Goal: Transaction & Acquisition: Purchase product/service

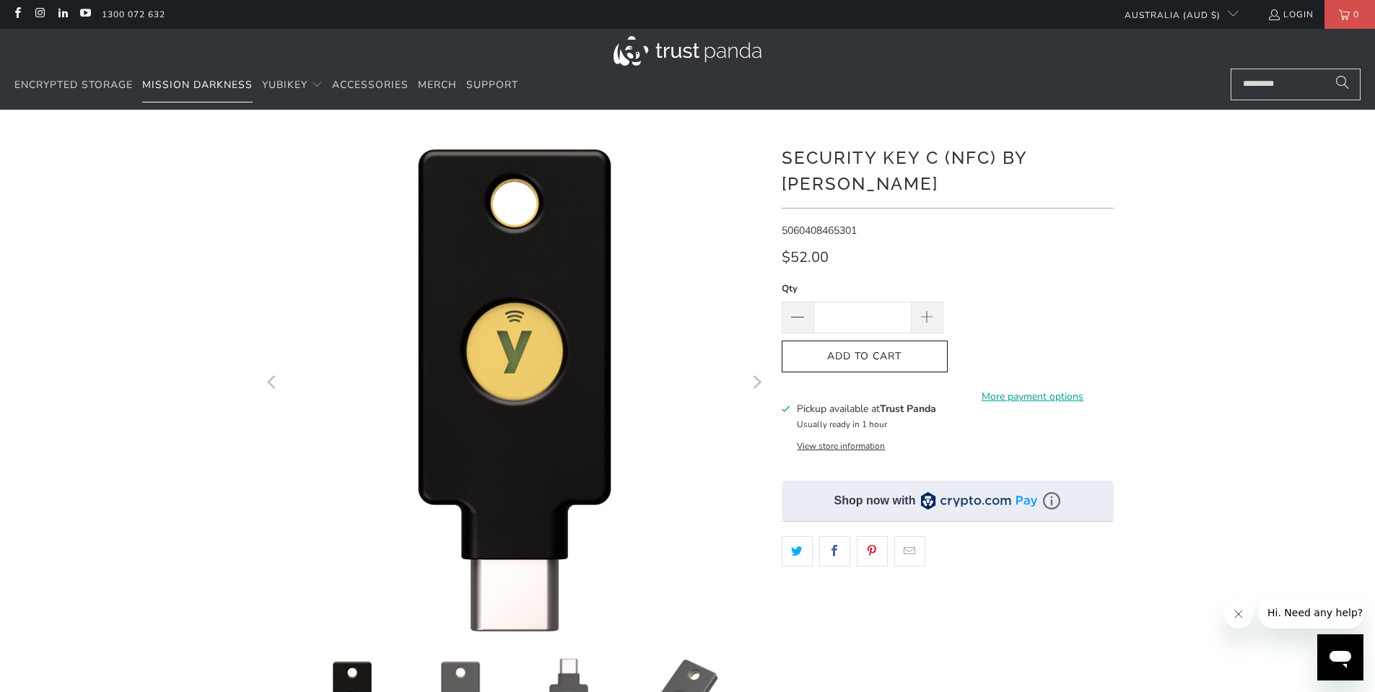
click at [199, 92] on link "Mission Darkness" at bounding box center [197, 86] width 110 height 34
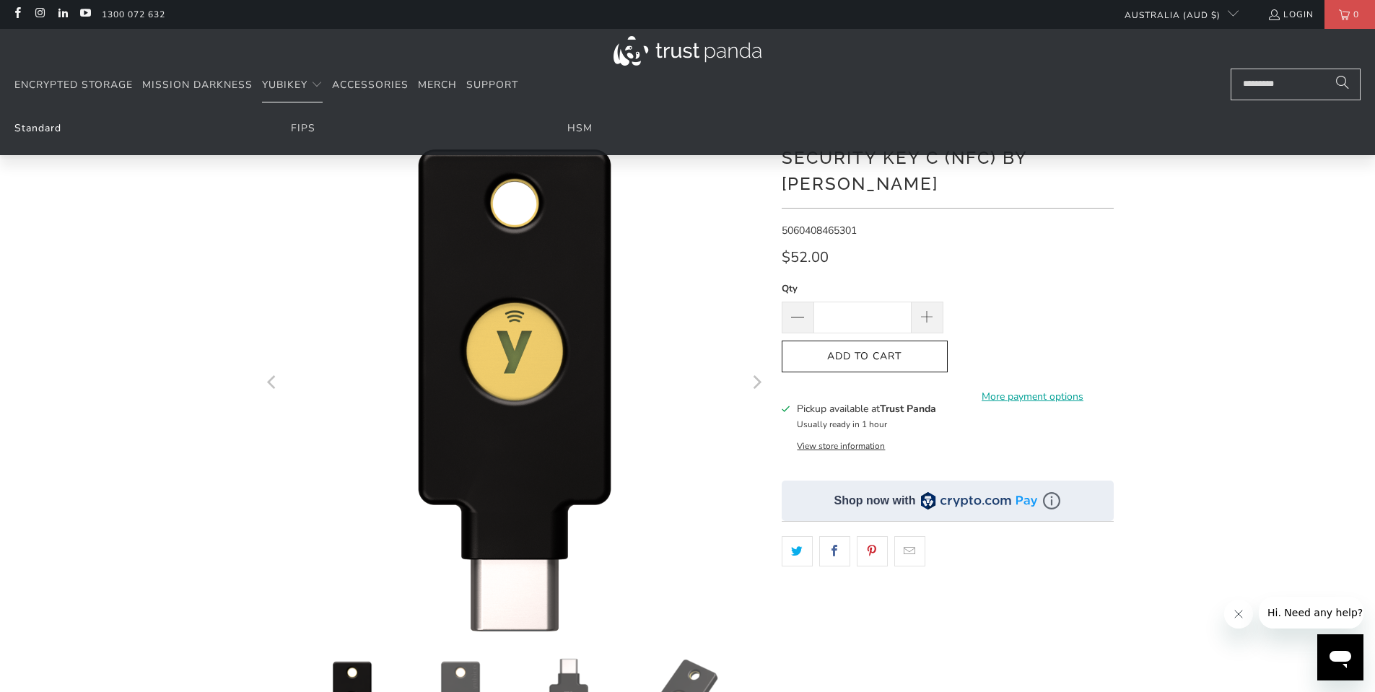
click at [38, 123] on link "Standard" at bounding box center [37, 128] width 47 height 14
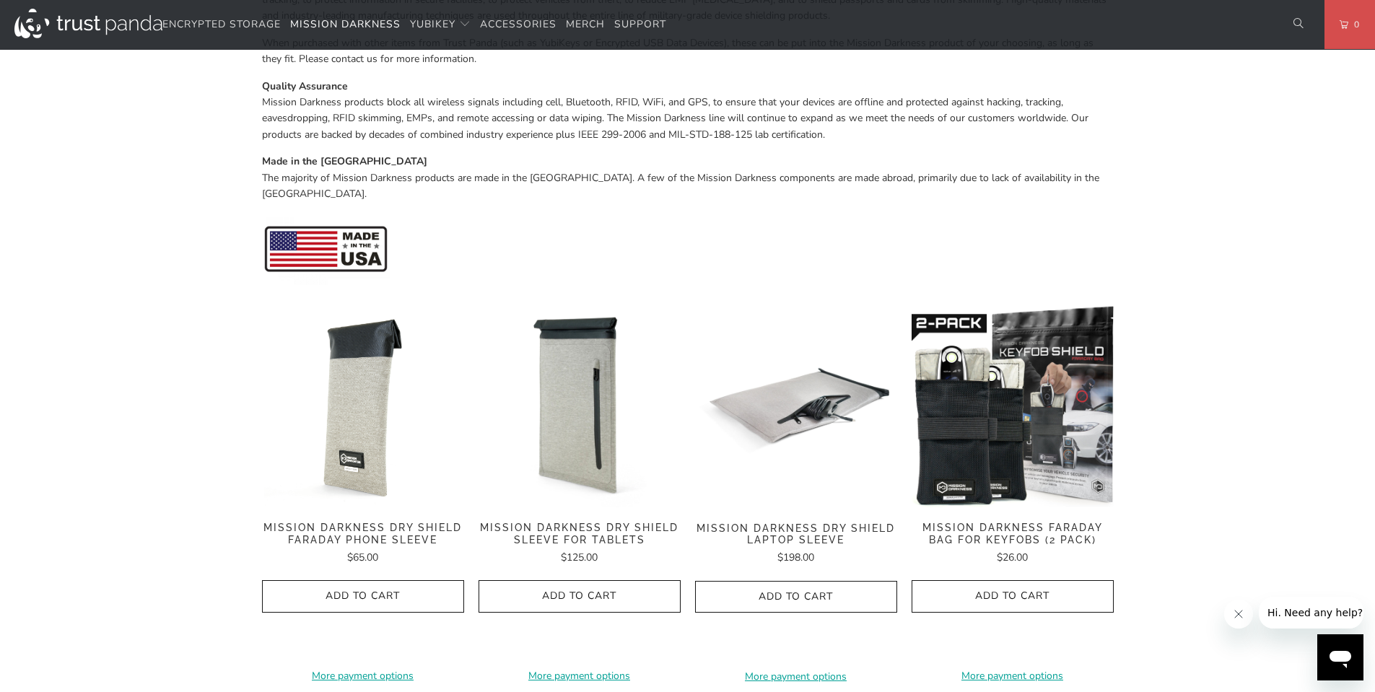
scroll to position [489, 0]
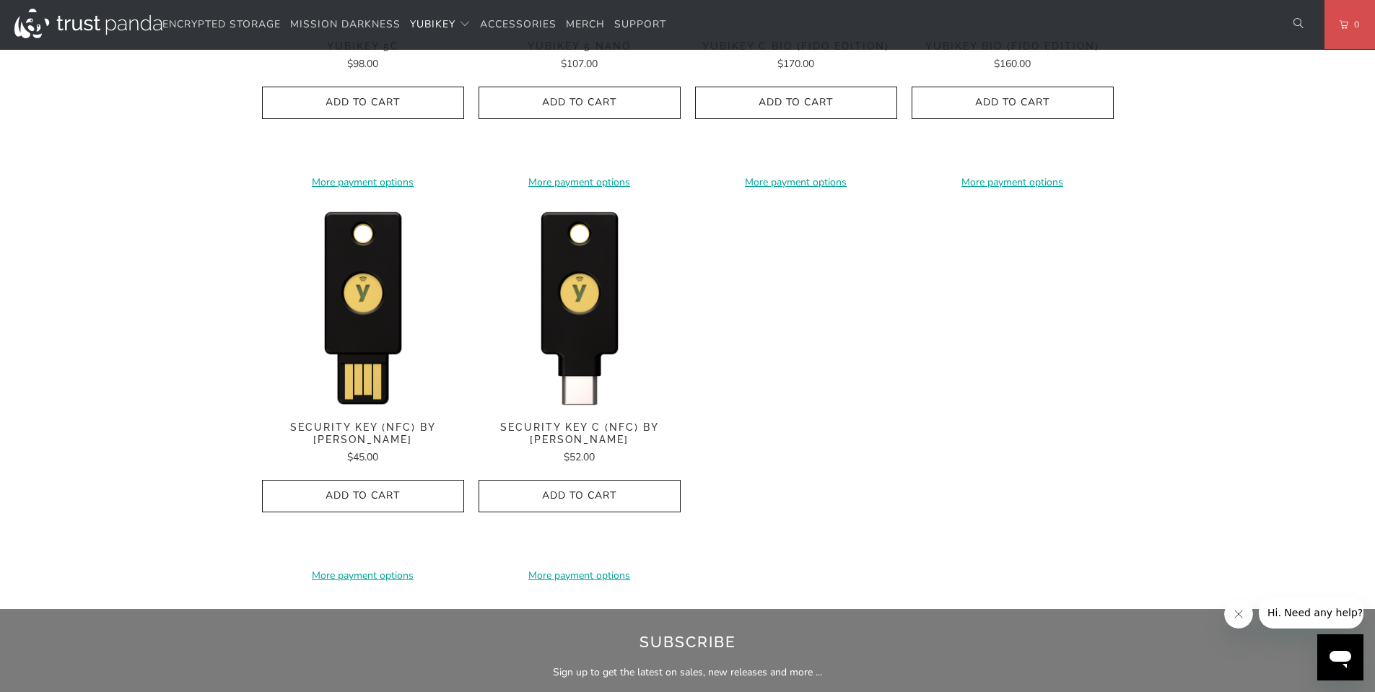
scroll to position [1326, 0]
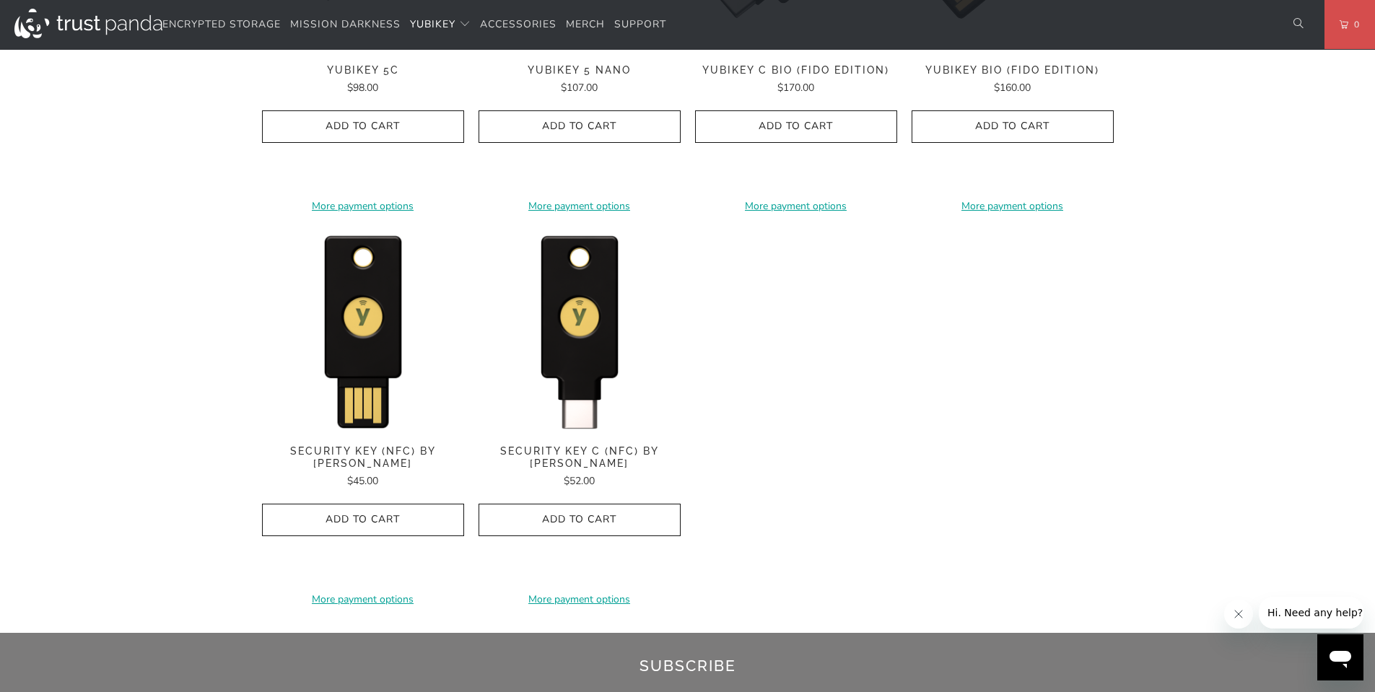
click at [596, 459] on span "Security Key C (NFC) by [PERSON_NAME]" at bounding box center [580, 457] width 202 height 25
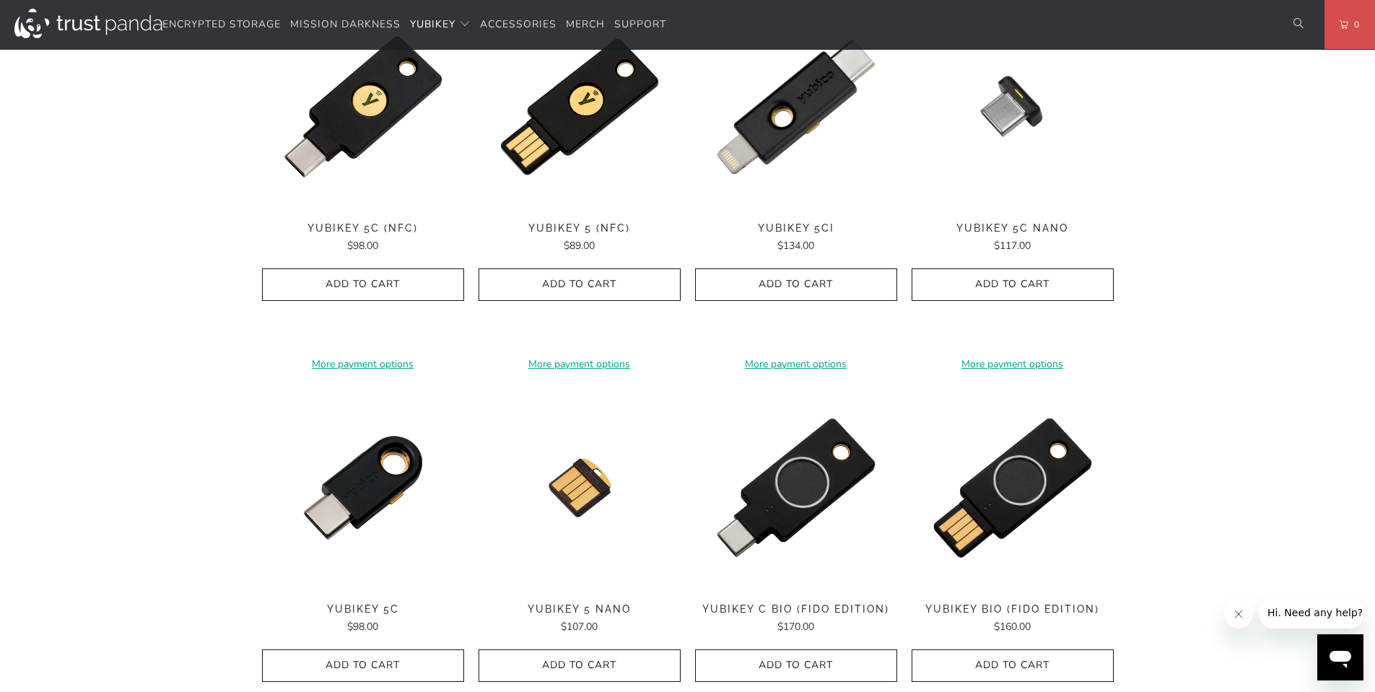
scroll to position [707, 0]
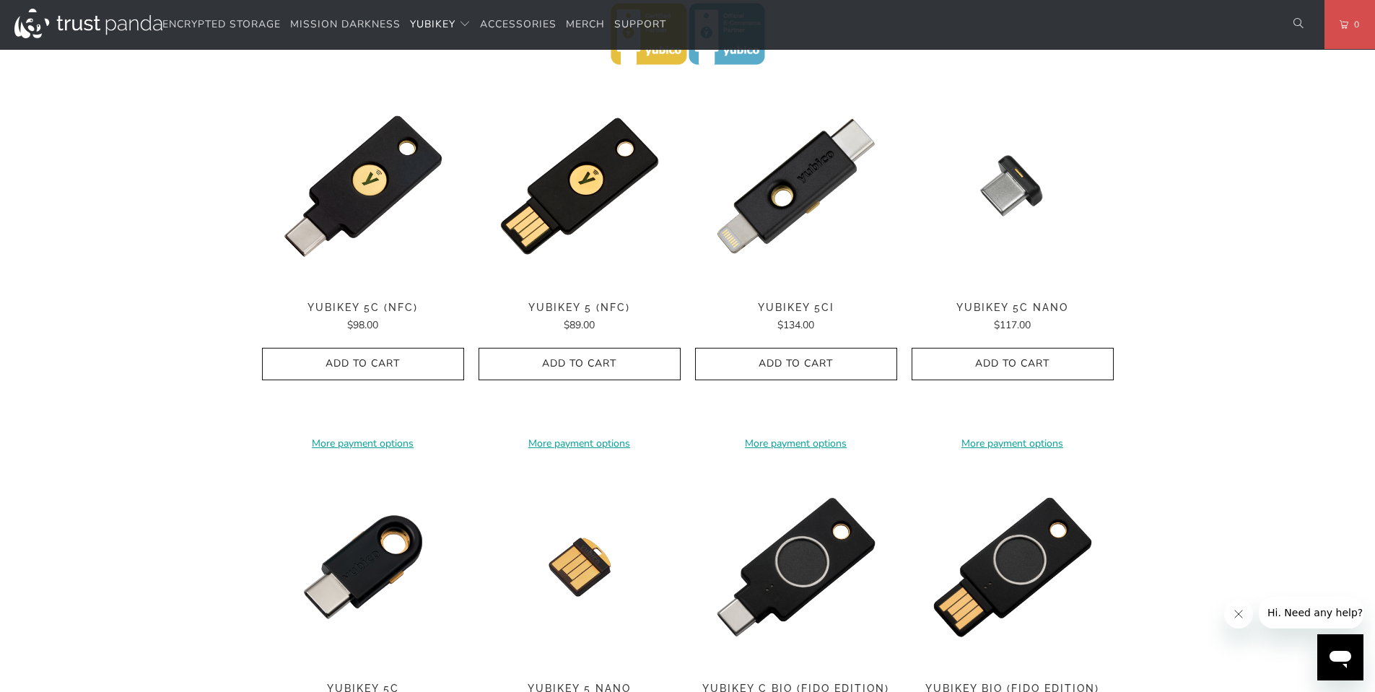
click at [570, 305] on span "YubiKey 5 (NFC)" at bounding box center [580, 308] width 202 height 12
click at [359, 306] on span "YubiKey 5C (NFC)" at bounding box center [363, 308] width 202 height 12
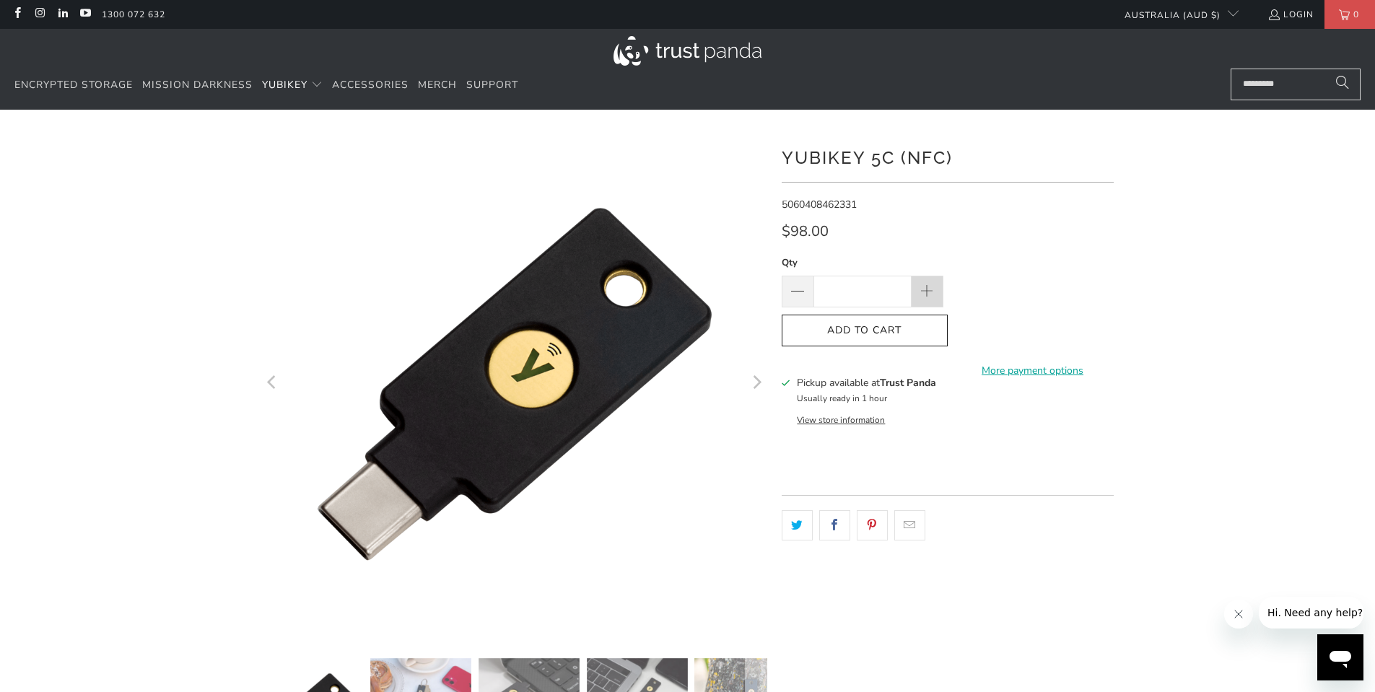
click at [926, 297] on span at bounding box center [927, 292] width 16 height 16
type input "*"
click at [955, 321] on shop-pay-wallet-button at bounding box center [953, 322] width 3 height 14
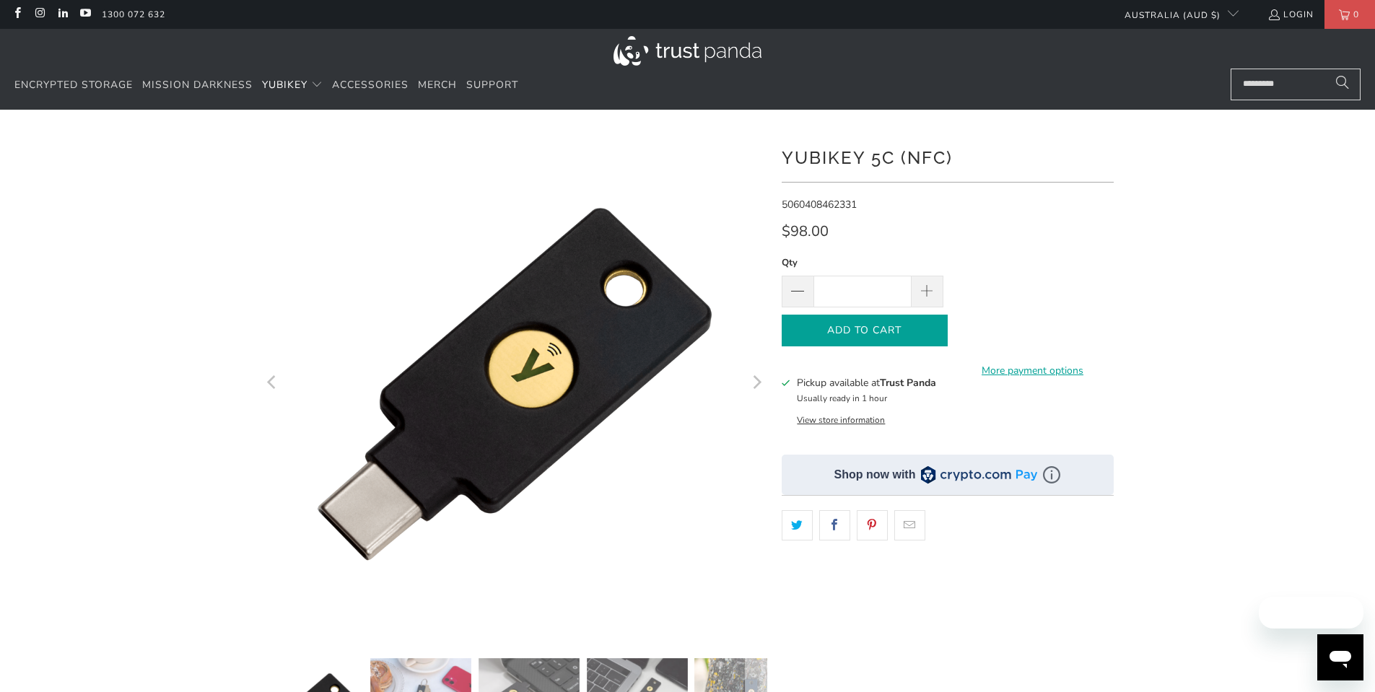
click at [876, 325] on span "Add to Cart" at bounding box center [865, 331] width 136 height 12
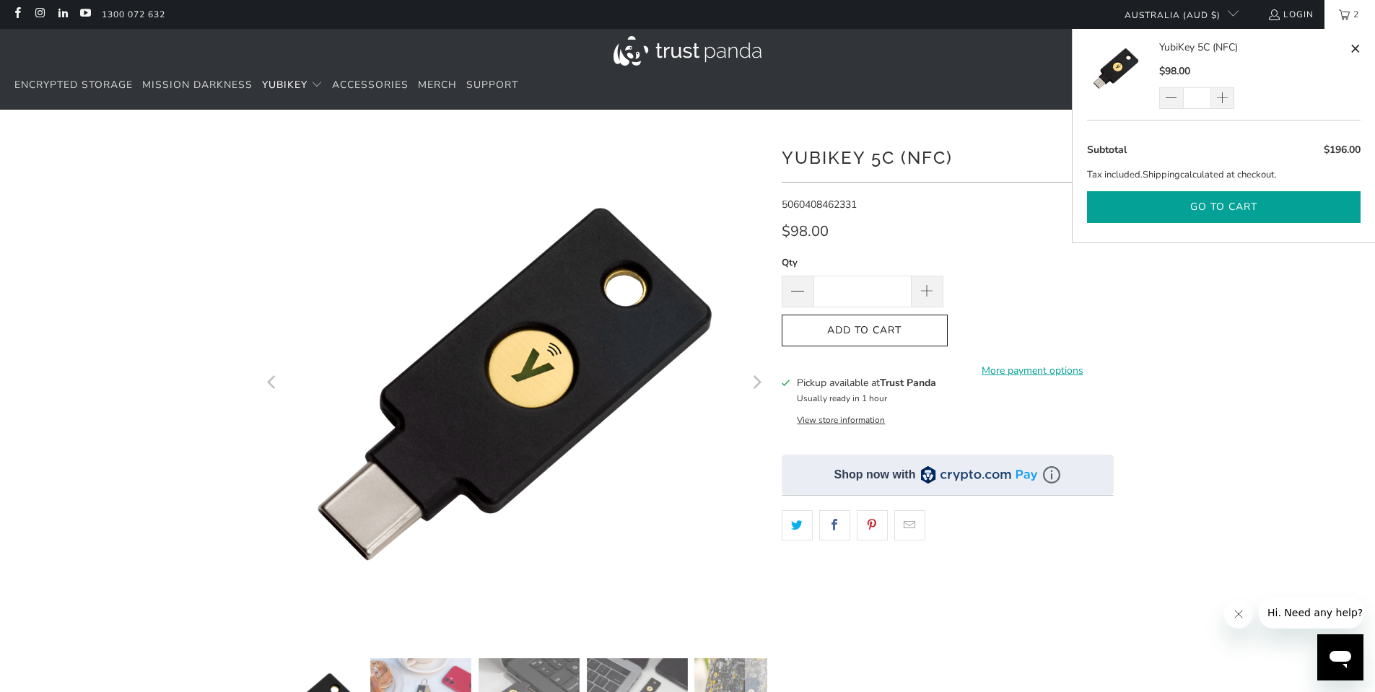
click at [1256, 199] on button "Go to cart" at bounding box center [1224, 207] width 274 height 32
